Goal: Task Accomplishment & Management: Use online tool/utility

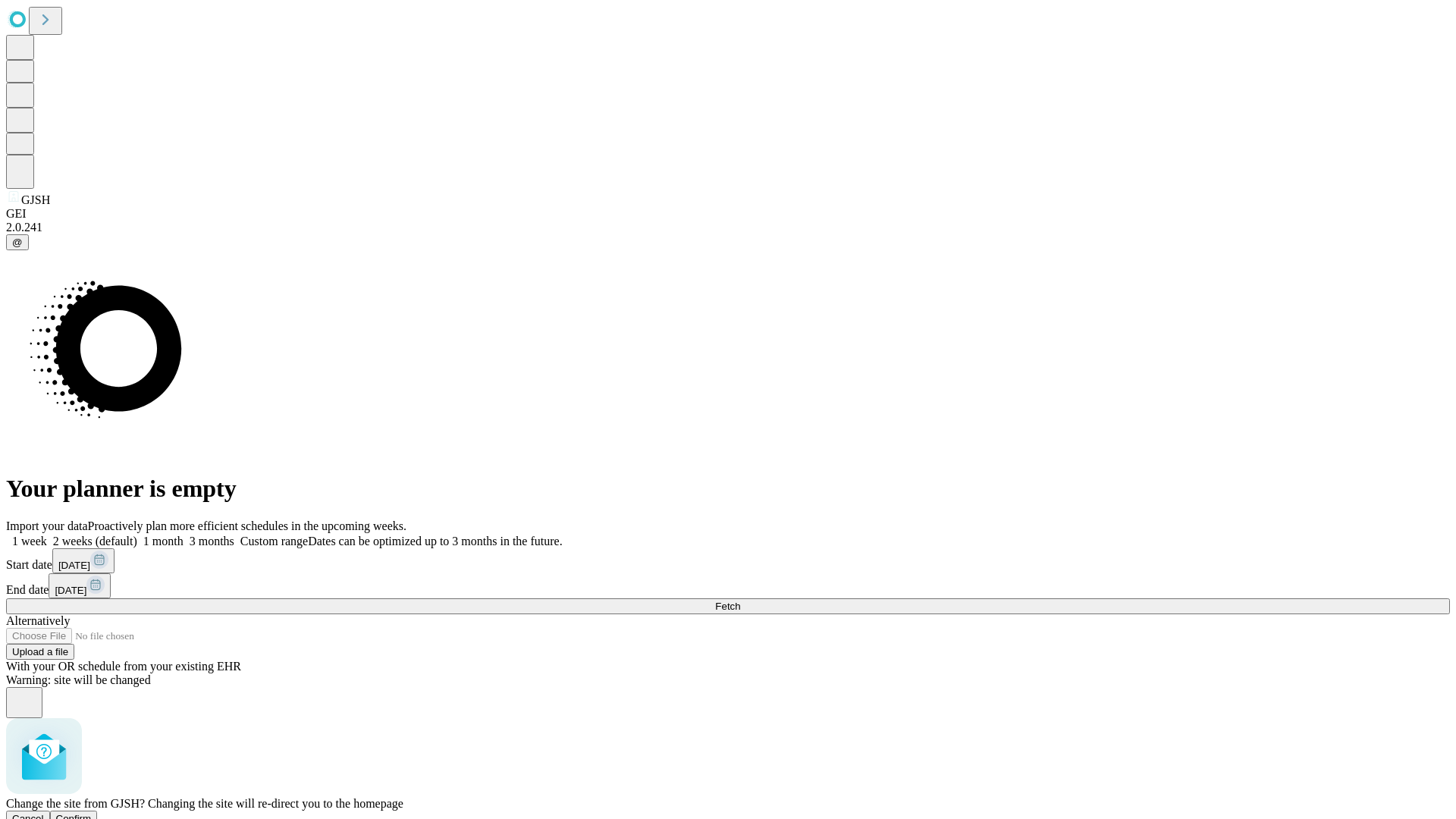
click at [92, 813] on span "Confirm" at bounding box center [74, 818] width 36 height 12
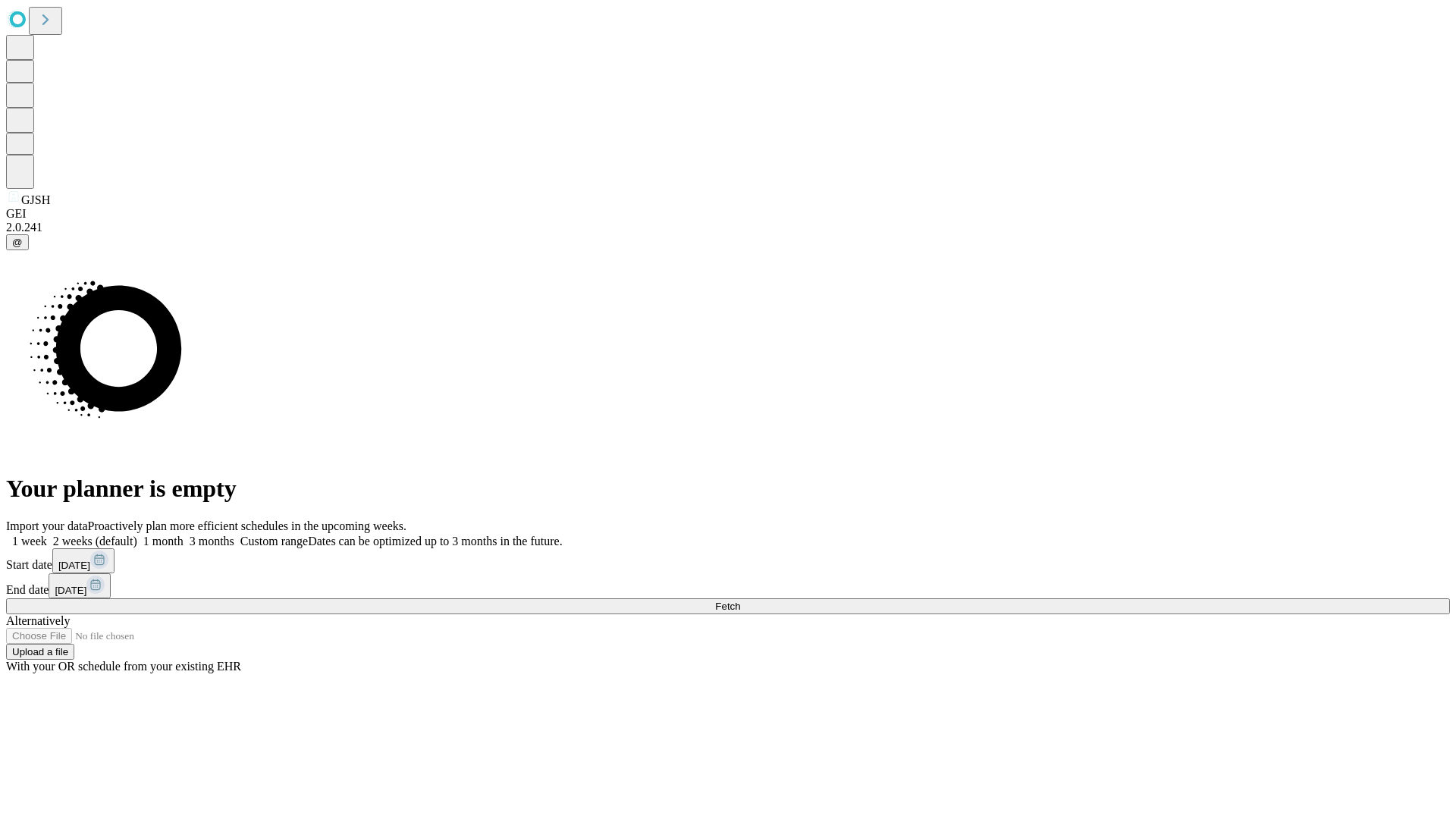
click at [137, 535] on label "2 weeks (default)" at bounding box center [92, 541] width 90 height 13
click at [740, 600] on span "Fetch" at bounding box center [728, 606] width 25 height 12
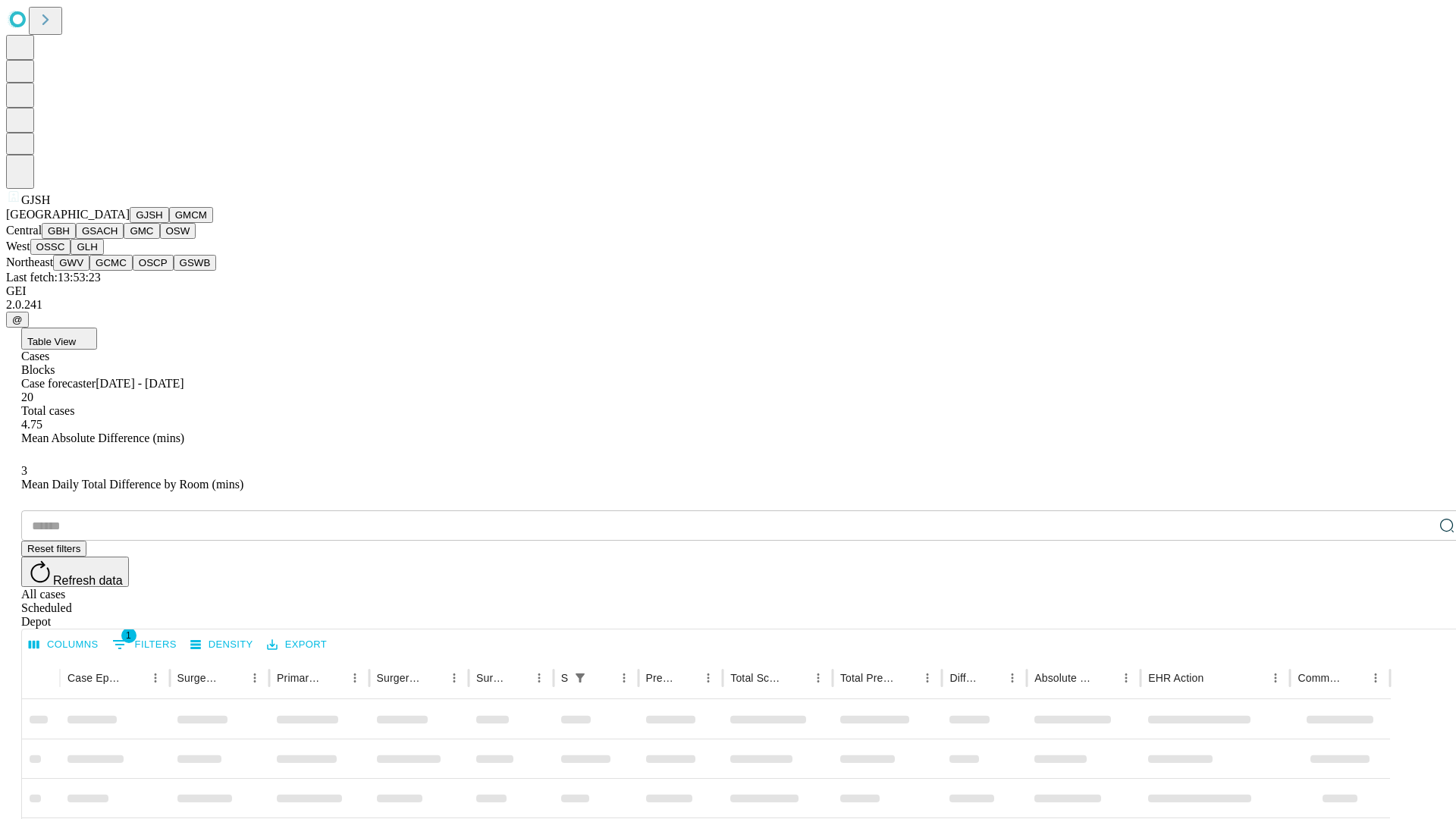
click at [169, 223] on button "GMCM" at bounding box center [191, 215] width 44 height 16
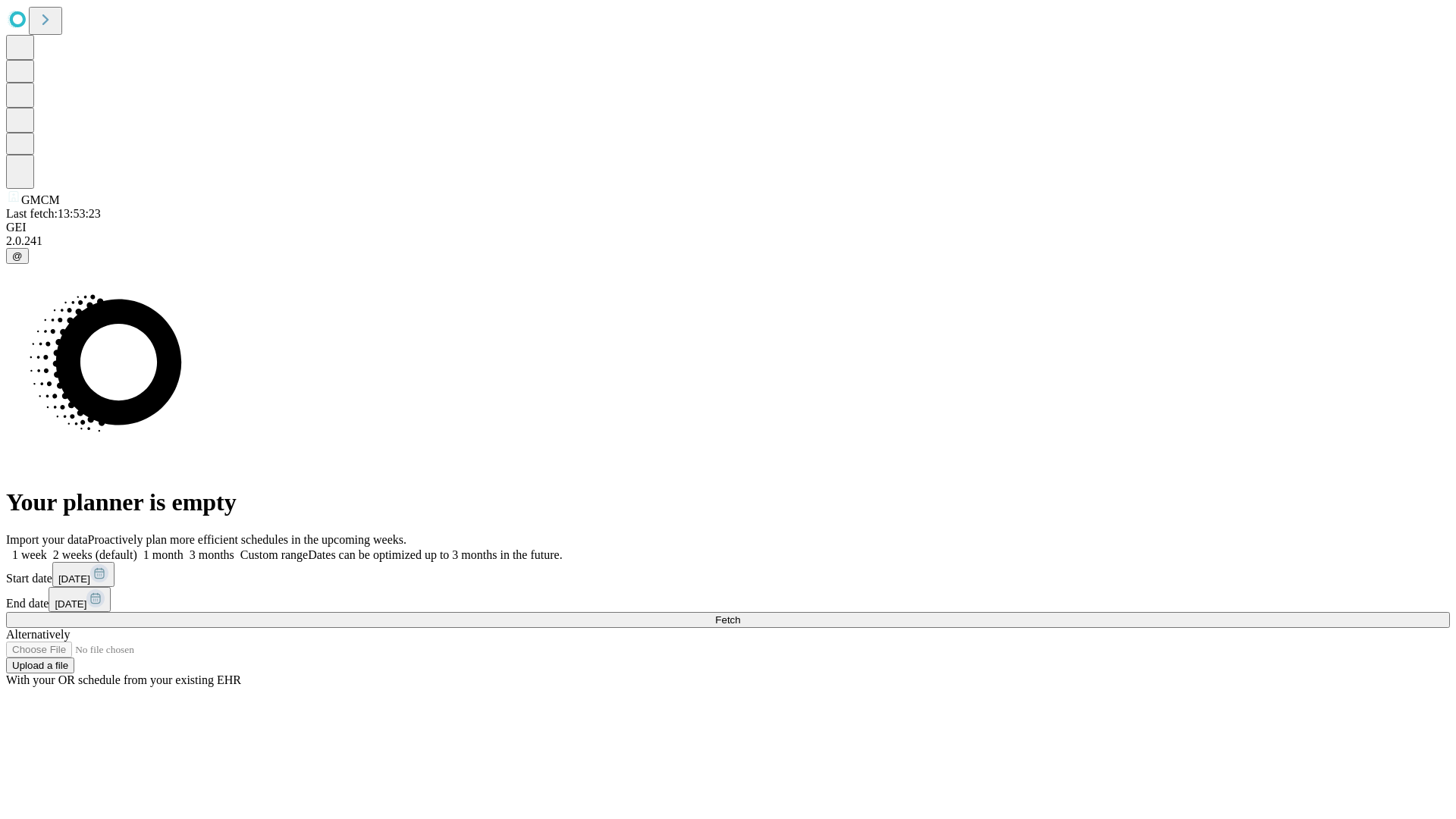
click at [137, 549] on label "2 weeks (default)" at bounding box center [92, 555] width 90 height 13
click at [740, 614] on span "Fetch" at bounding box center [728, 620] width 25 height 12
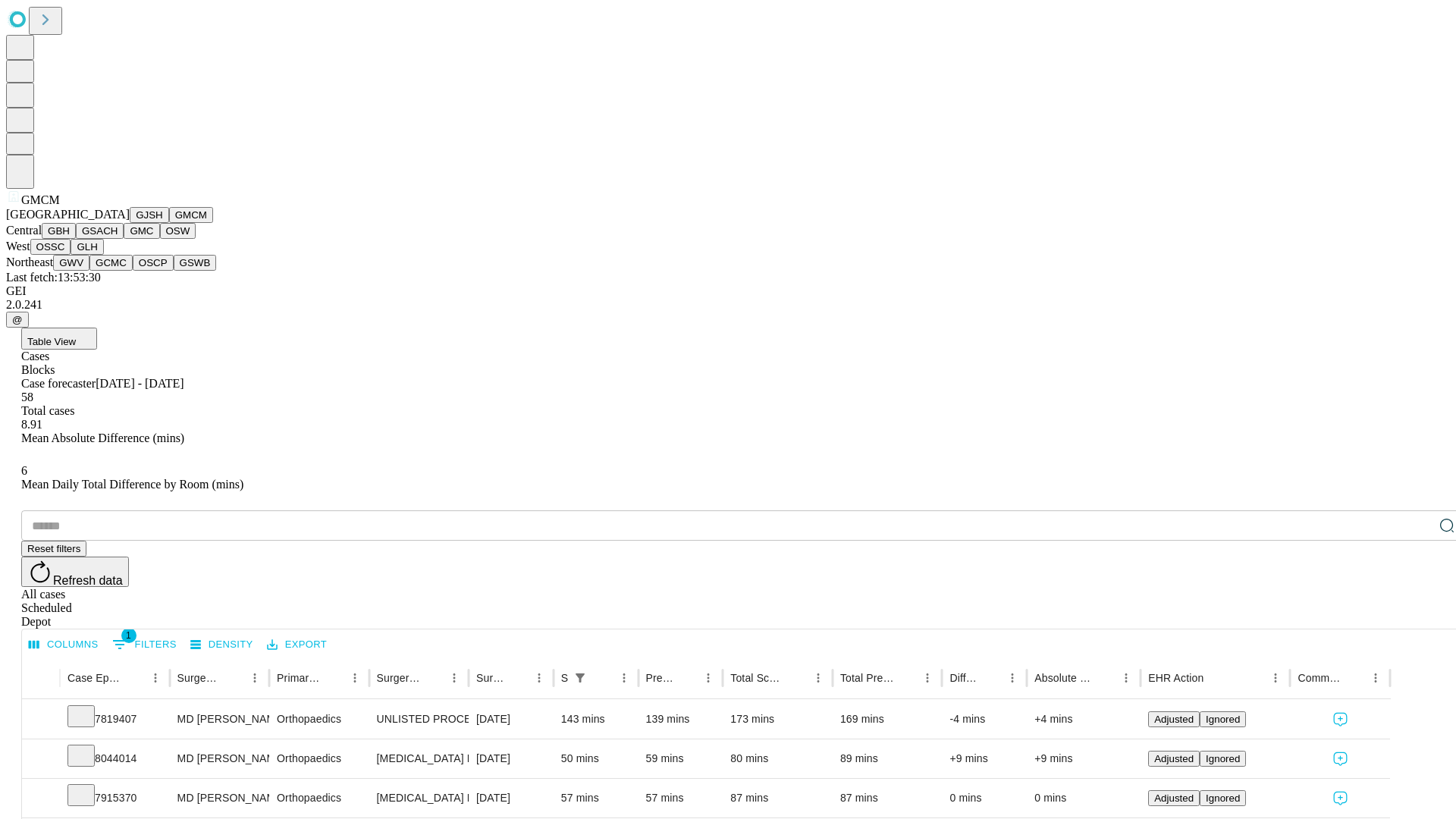
click at [76, 239] on button "GBH" at bounding box center [59, 231] width 34 height 16
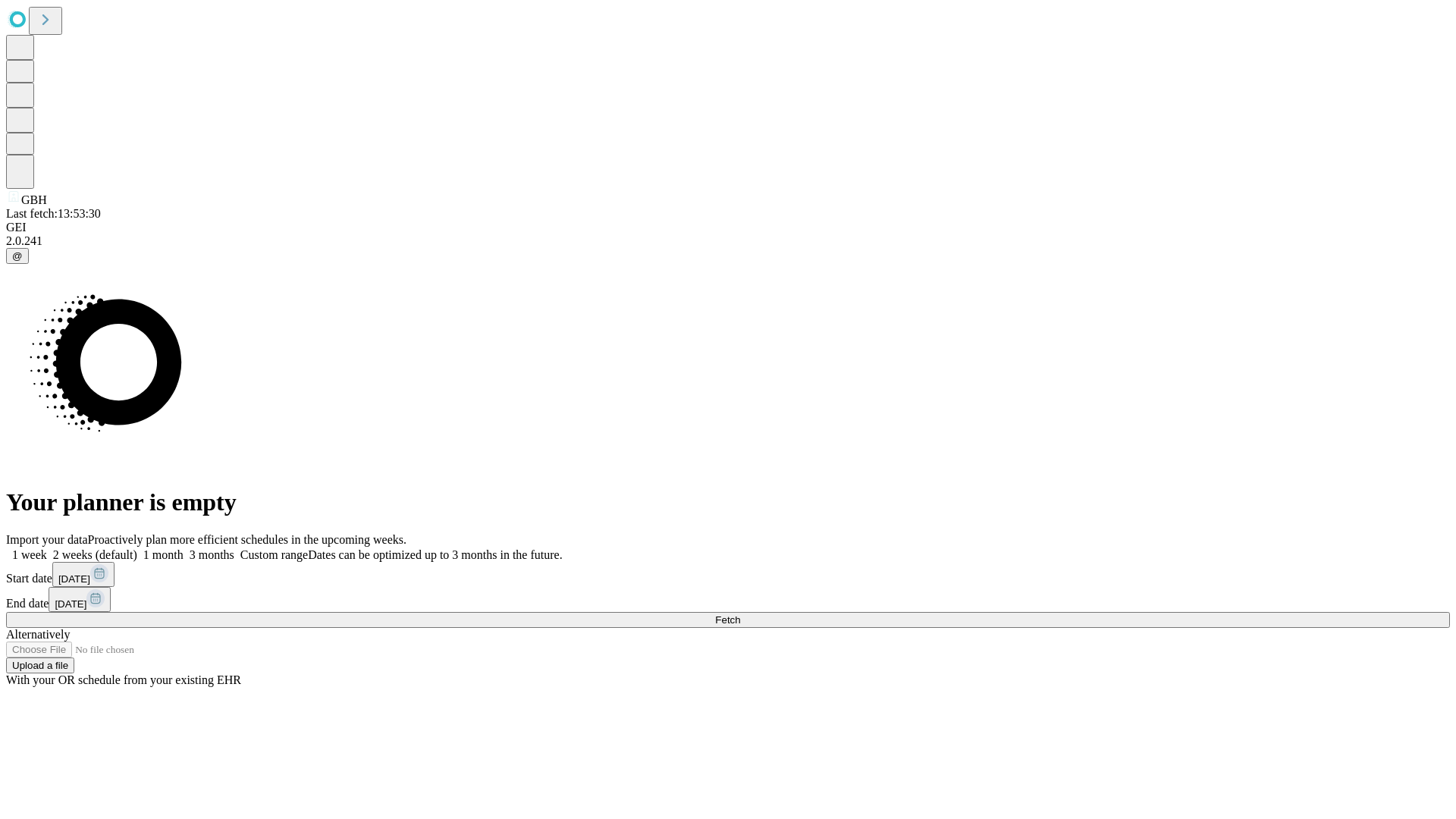
click at [137, 549] on label "2 weeks (default)" at bounding box center [92, 555] width 90 height 13
click at [740, 614] on span "Fetch" at bounding box center [728, 620] width 25 height 12
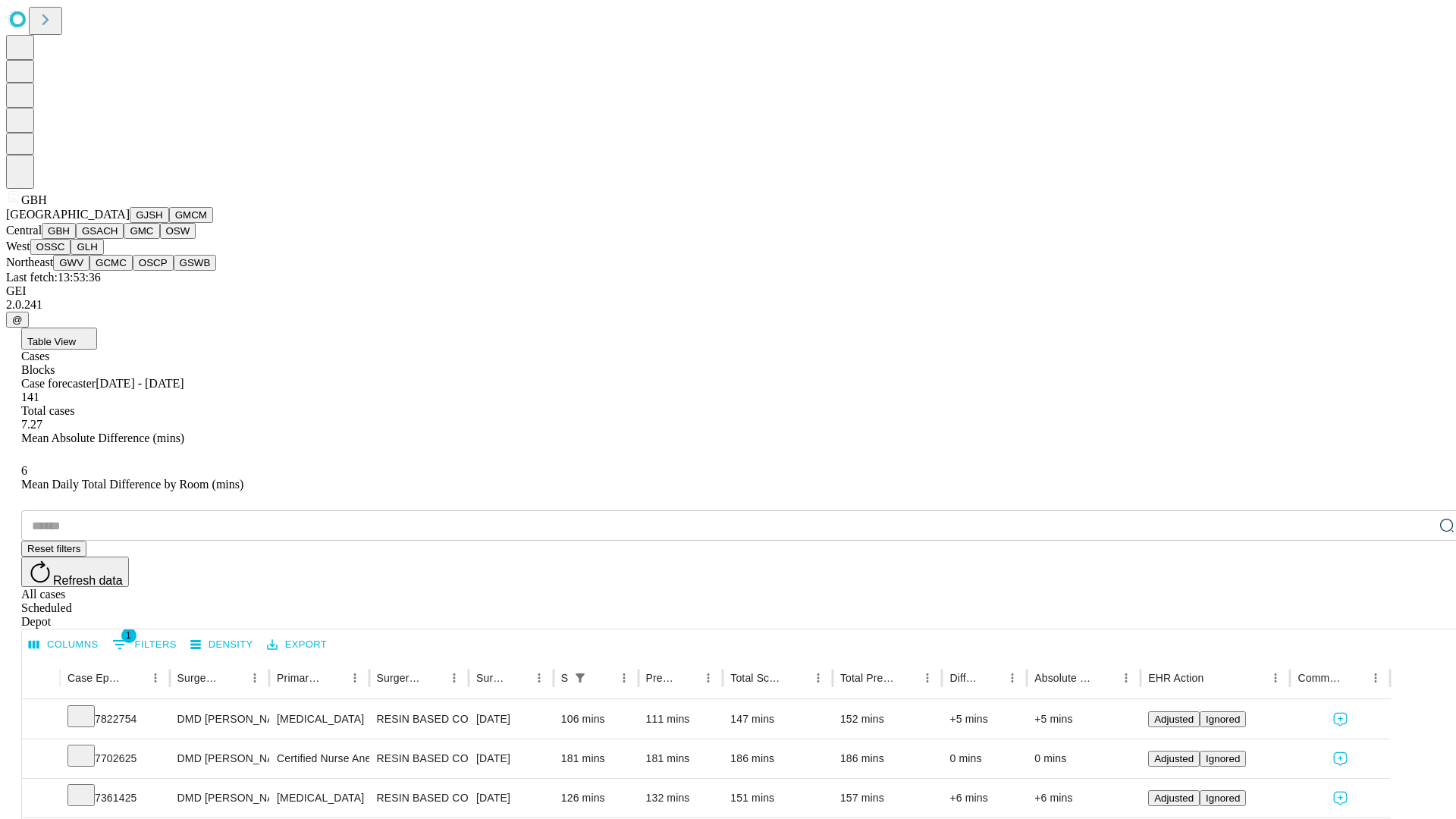
click at [117, 239] on button "GSACH" at bounding box center [100, 231] width 48 height 16
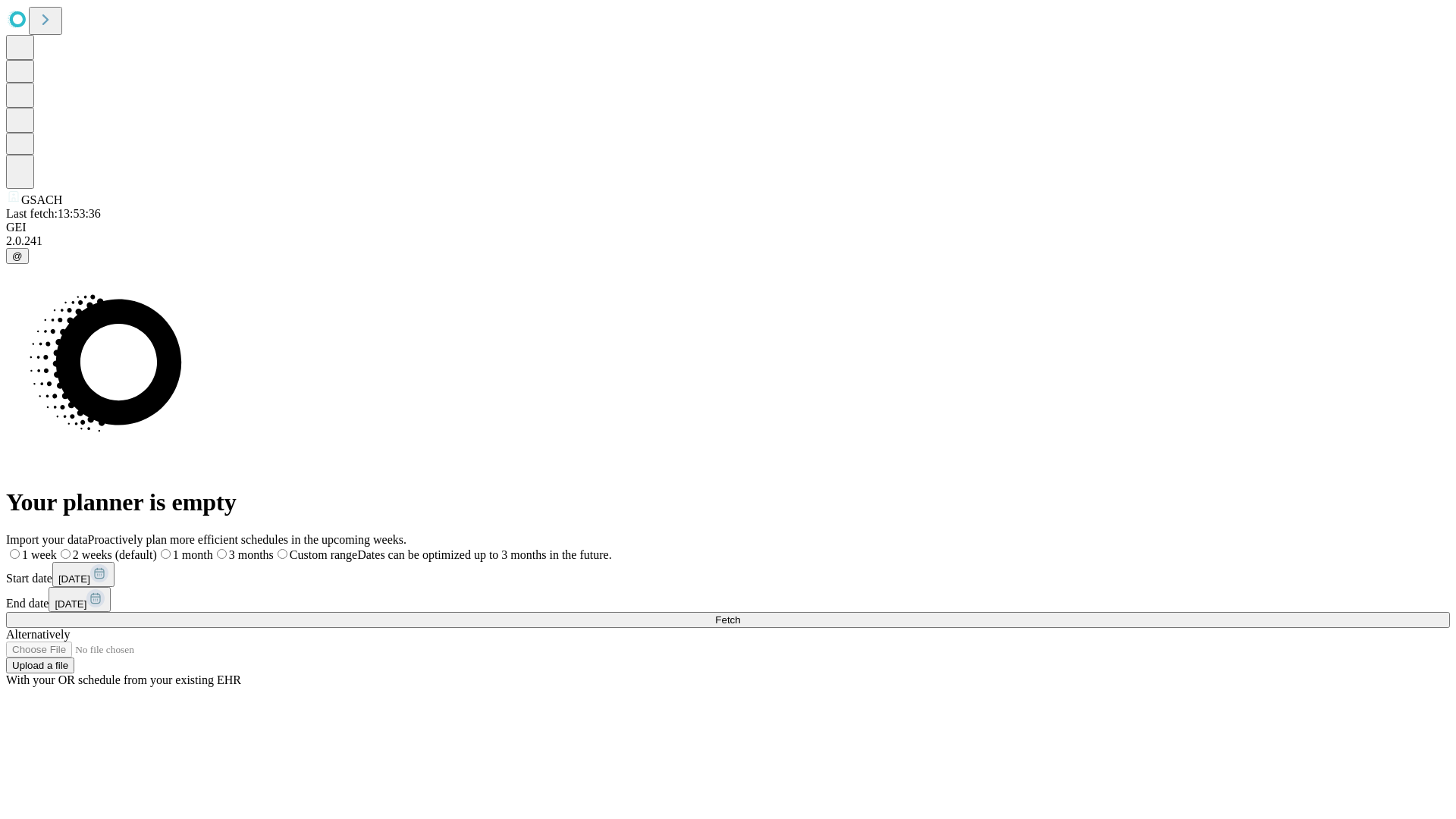
click at [740, 614] on span "Fetch" at bounding box center [728, 620] width 25 height 12
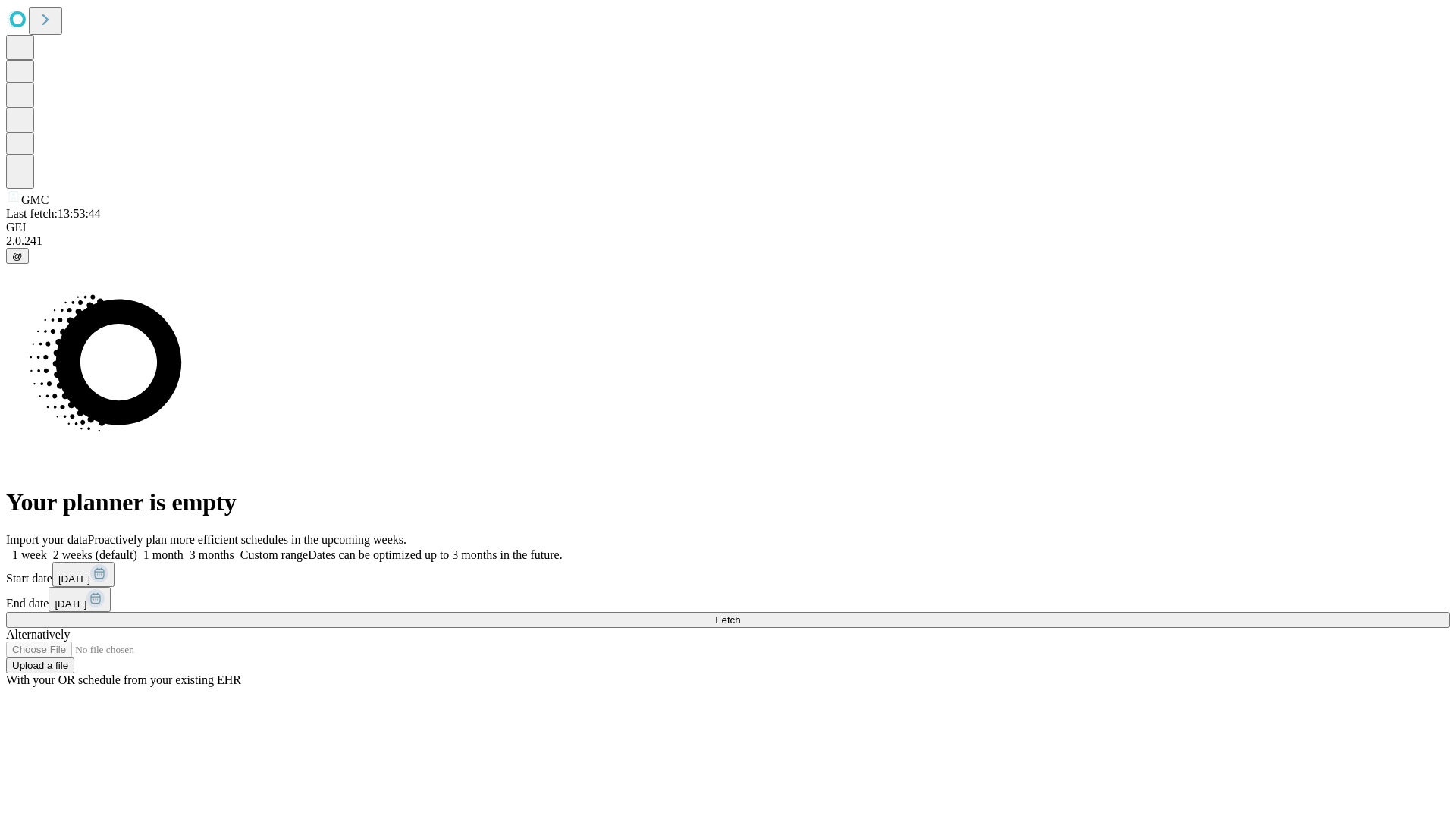
click at [137, 549] on label "2 weeks (default)" at bounding box center [92, 555] width 90 height 13
click at [740, 614] on span "Fetch" at bounding box center [728, 620] width 25 height 12
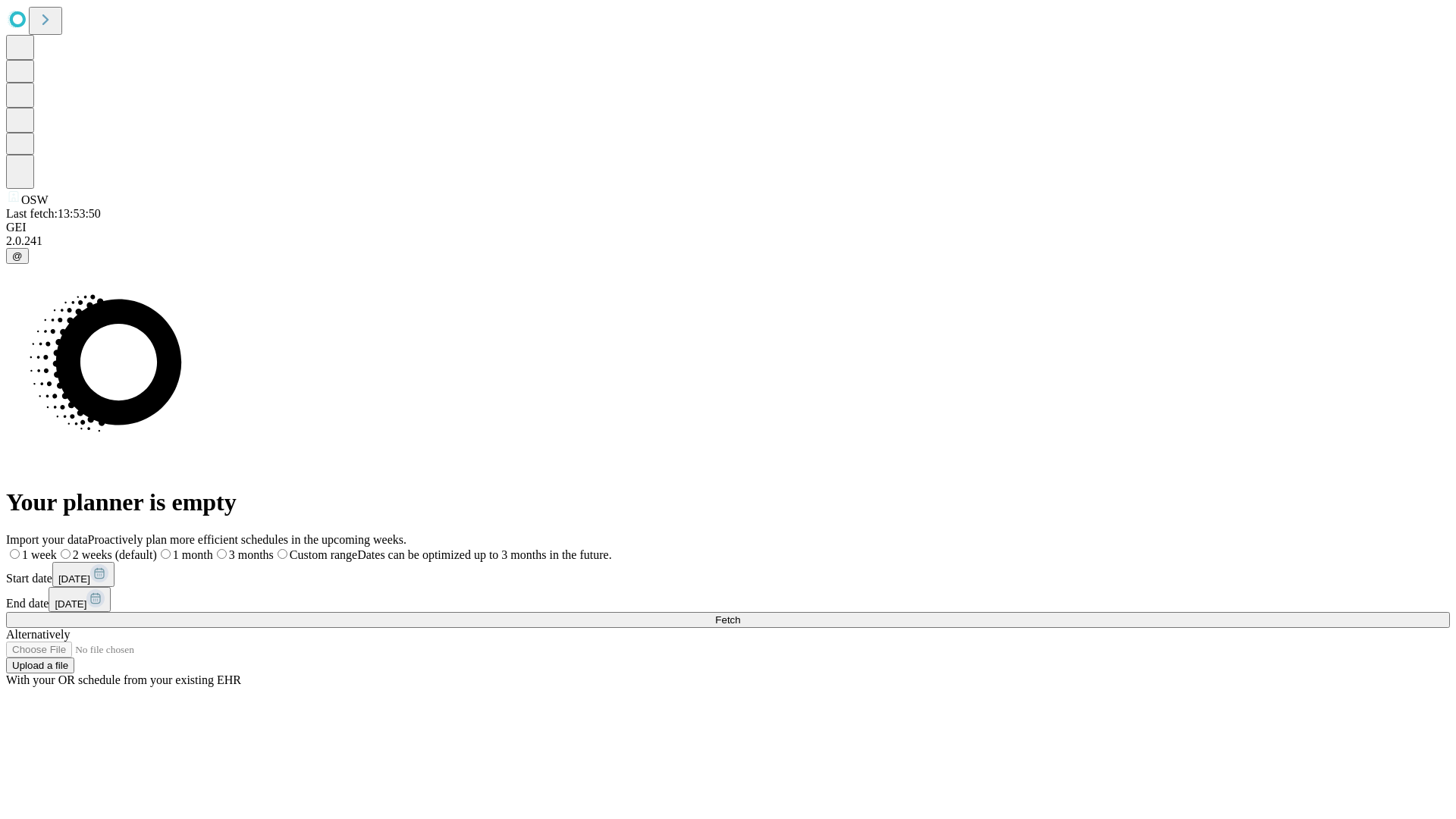
click at [740, 614] on span "Fetch" at bounding box center [728, 620] width 25 height 12
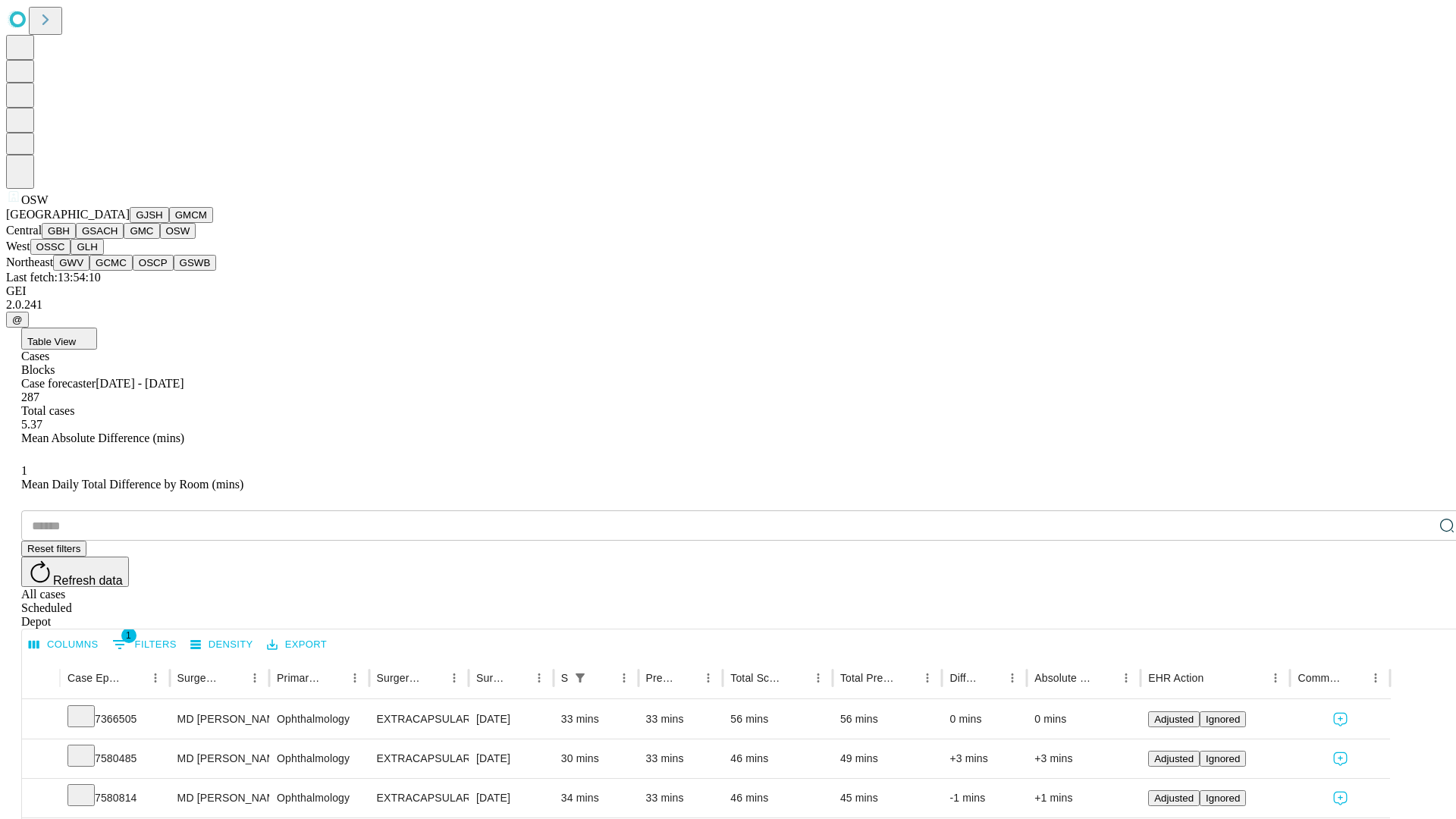
click at [71, 255] on button "OSSC" at bounding box center [50, 246] width 41 height 16
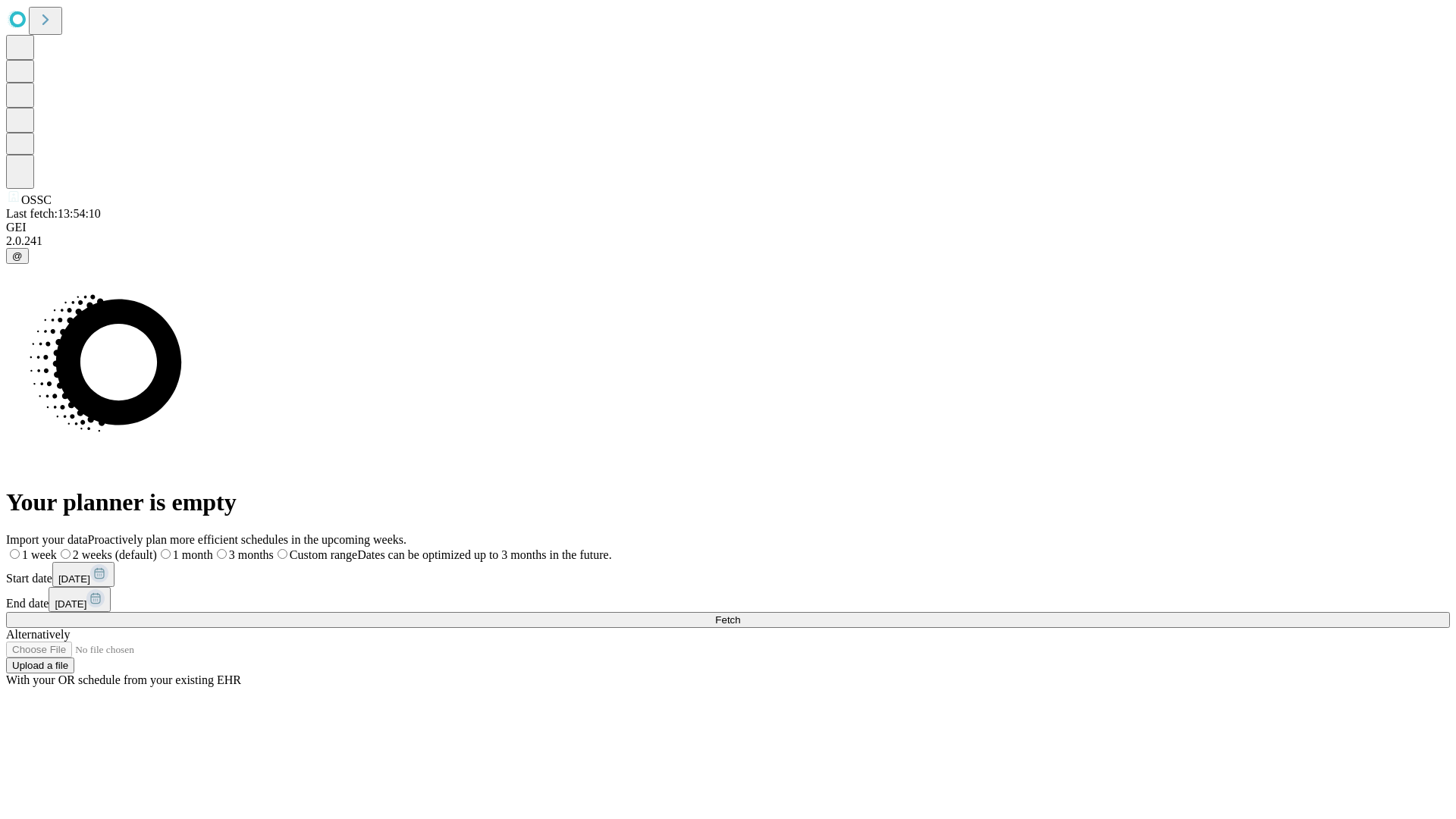
click at [740, 614] on span "Fetch" at bounding box center [728, 620] width 25 height 12
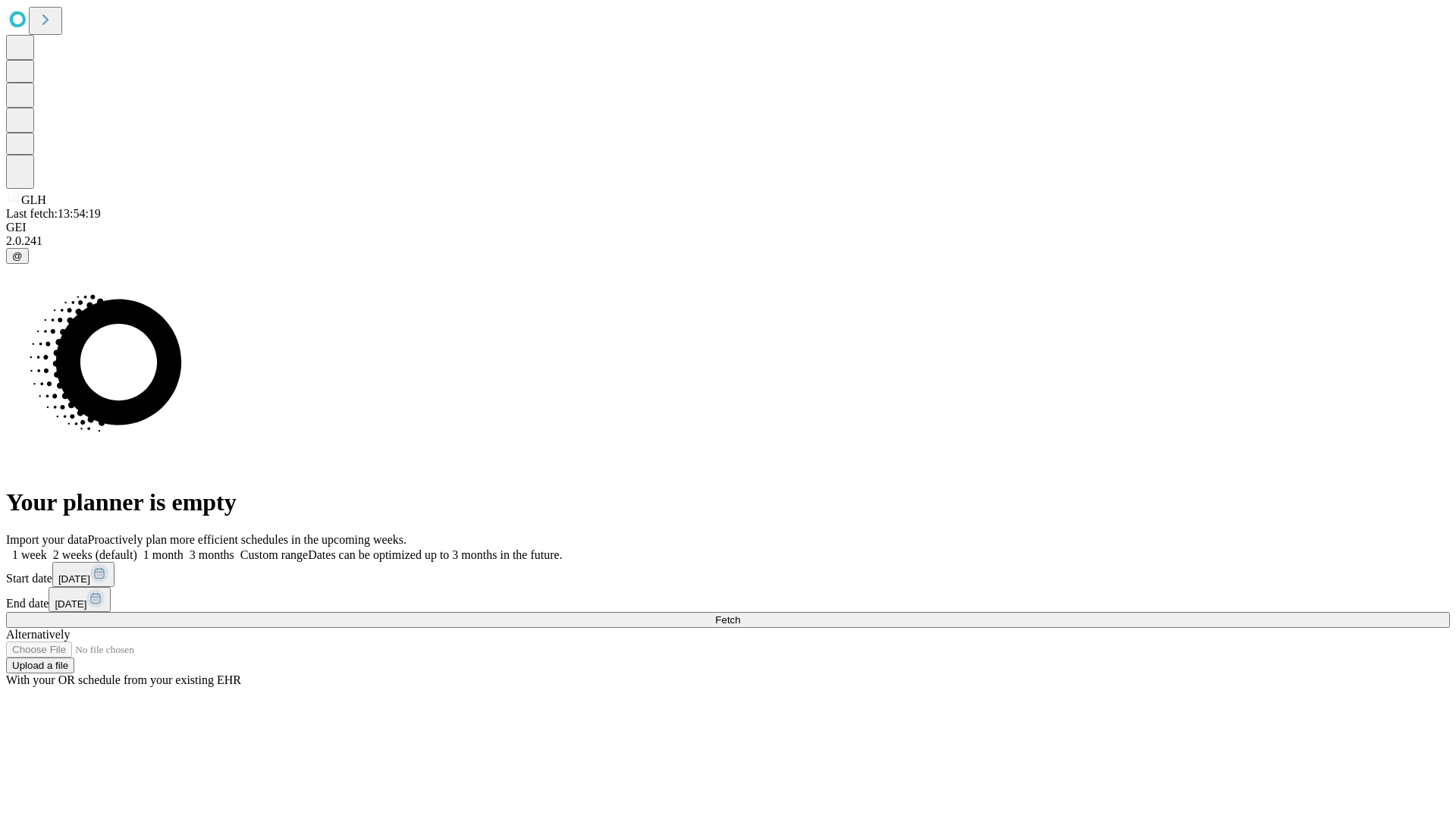
click at [137, 549] on label "2 weeks (default)" at bounding box center [92, 555] width 90 height 13
click at [740, 614] on span "Fetch" at bounding box center [728, 620] width 25 height 12
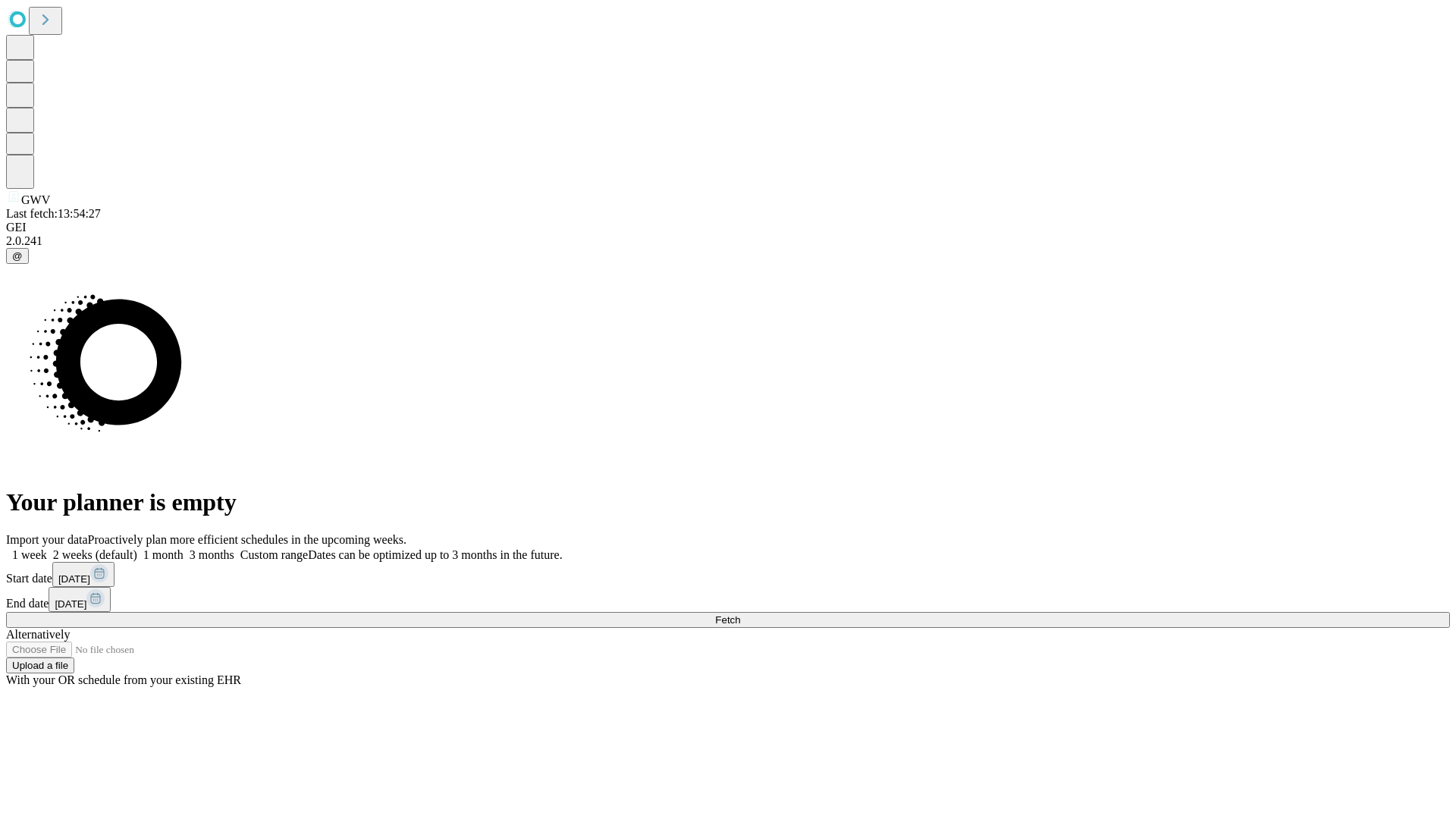
click at [137, 549] on label "2 weeks (default)" at bounding box center [92, 555] width 90 height 13
click at [740, 614] on span "Fetch" at bounding box center [728, 620] width 25 height 12
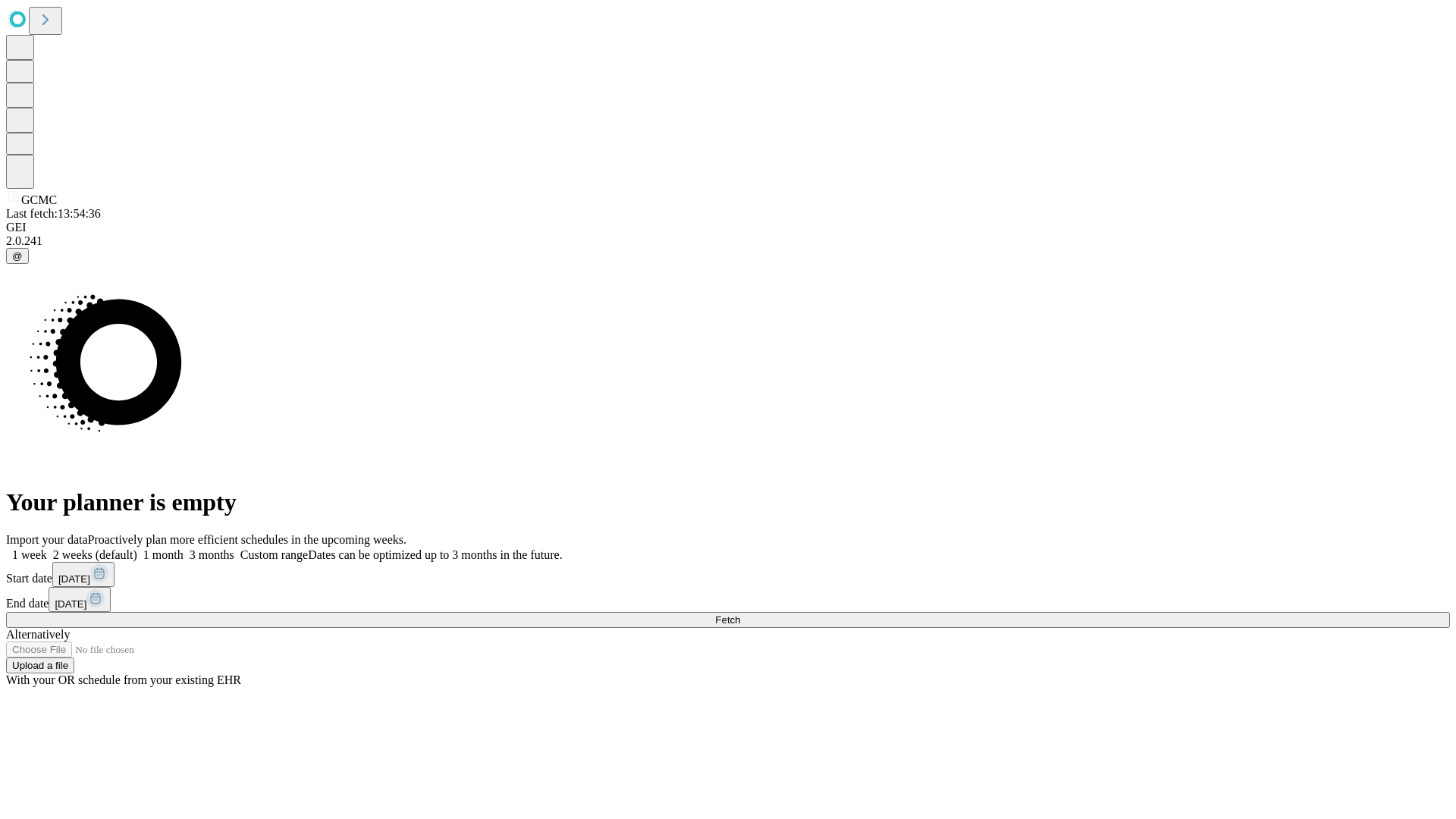
click at [137, 549] on label "2 weeks (default)" at bounding box center [92, 555] width 90 height 13
click at [740, 614] on span "Fetch" at bounding box center [728, 620] width 25 height 12
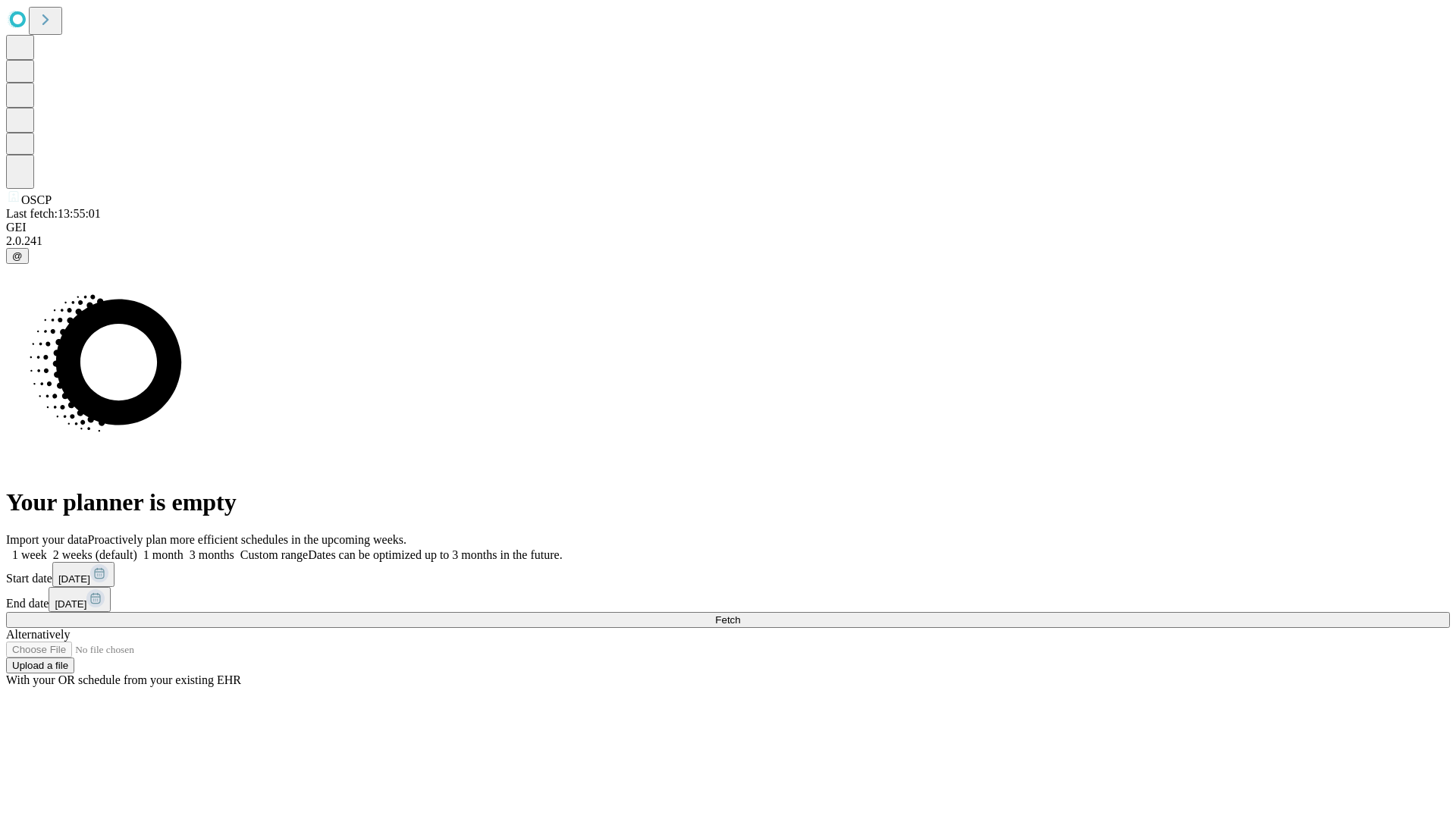
click at [137, 549] on label "2 weeks (default)" at bounding box center [92, 555] width 90 height 13
click at [740, 614] on span "Fetch" at bounding box center [728, 620] width 25 height 12
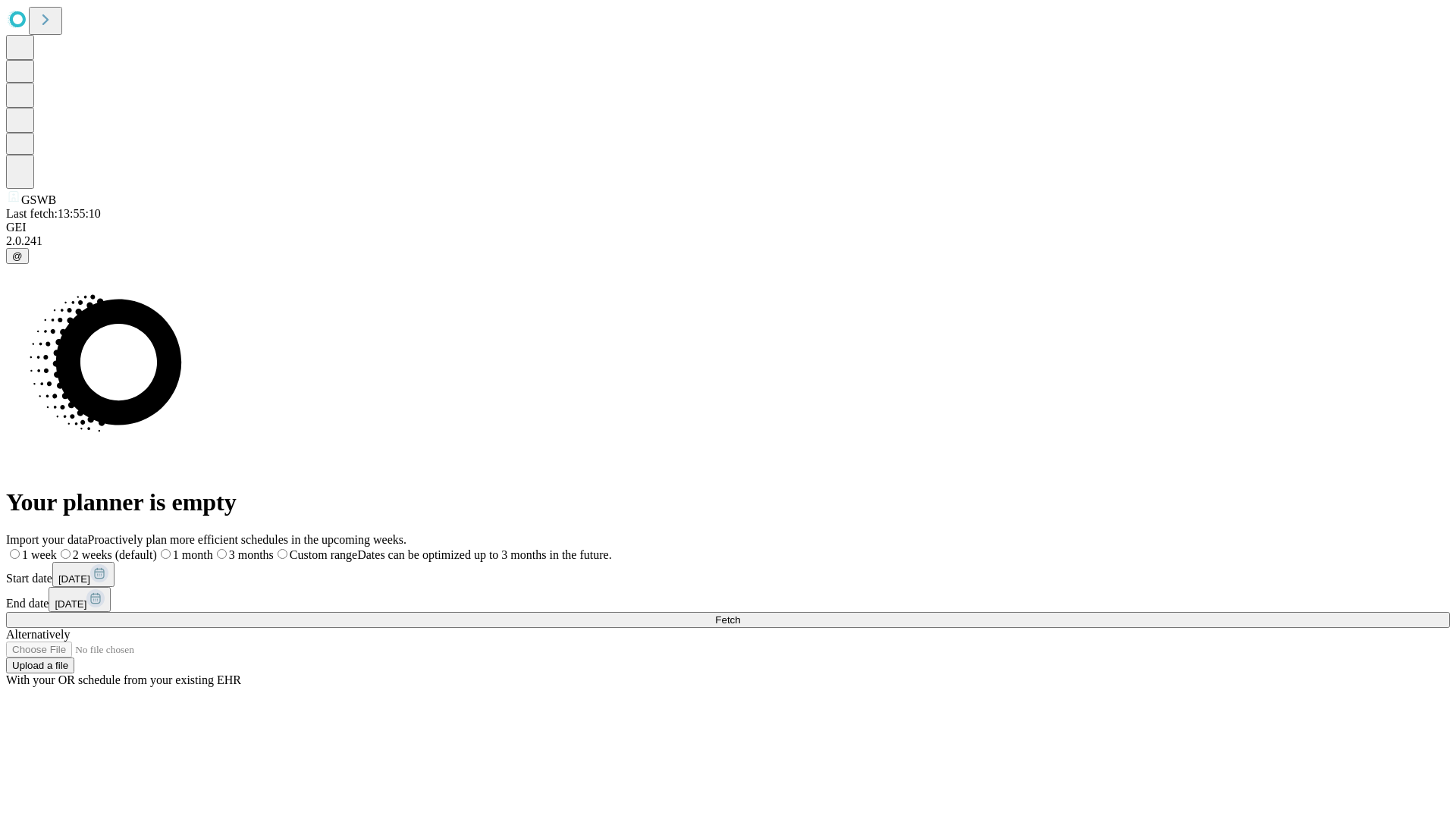
click at [157, 549] on label "2 weeks (default)" at bounding box center [107, 555] width 100 height 13
click at [740, 614] on span "Fetch" at bounding box center [728, 620] width 25 height 12
